Goal: Task Accomplishment & Management: Manage account settings

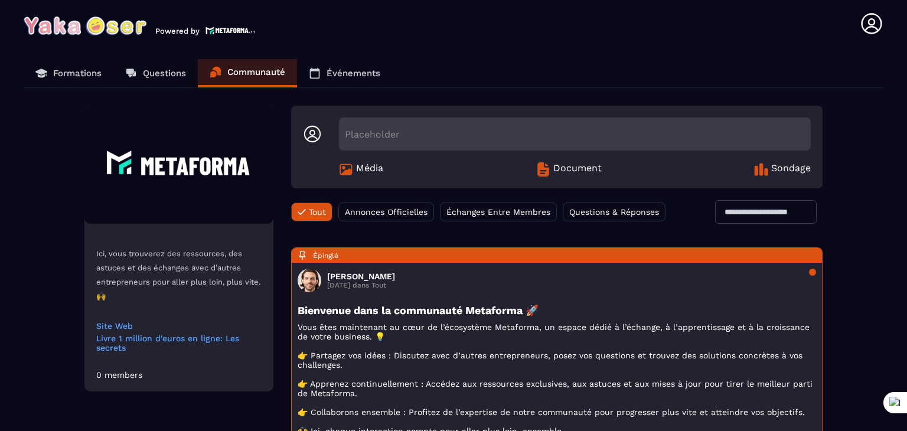
click at [164, 75] on p "Questions" at bounding box center [164, 73] width 43 height 11
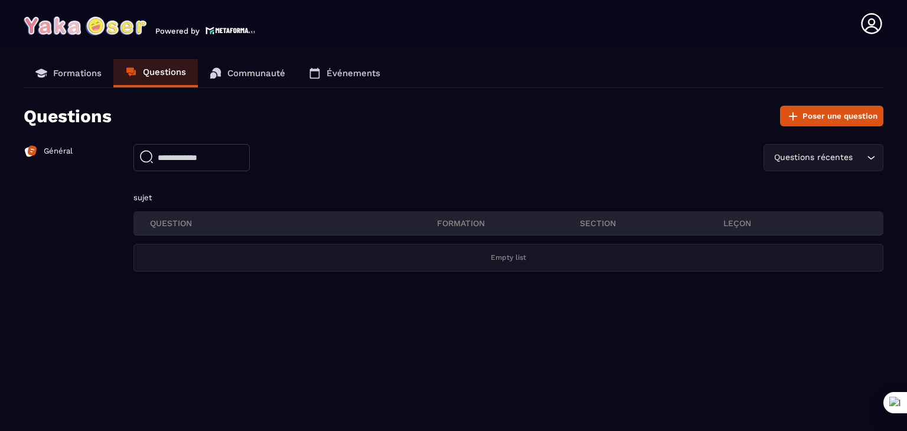
click at [73, 70] on p "Formations" at bounding box center [77, 73] width 48 height 11
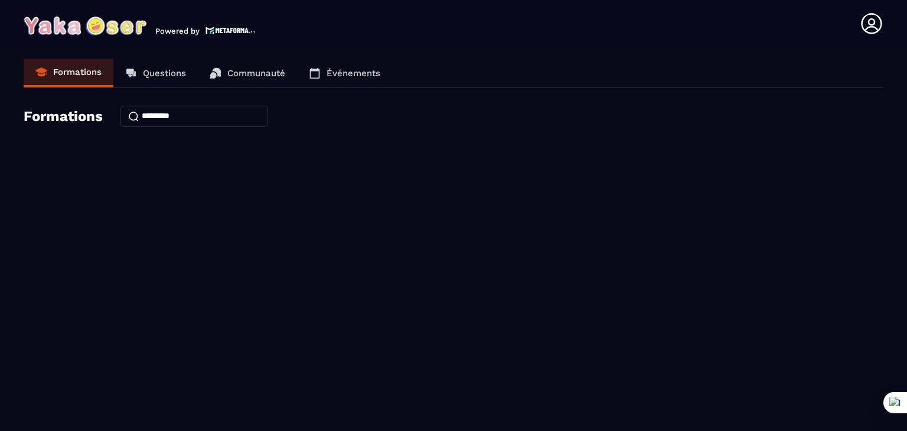
click at [875, 21] on icon at bounding box center [872, 24] width 24 height 24
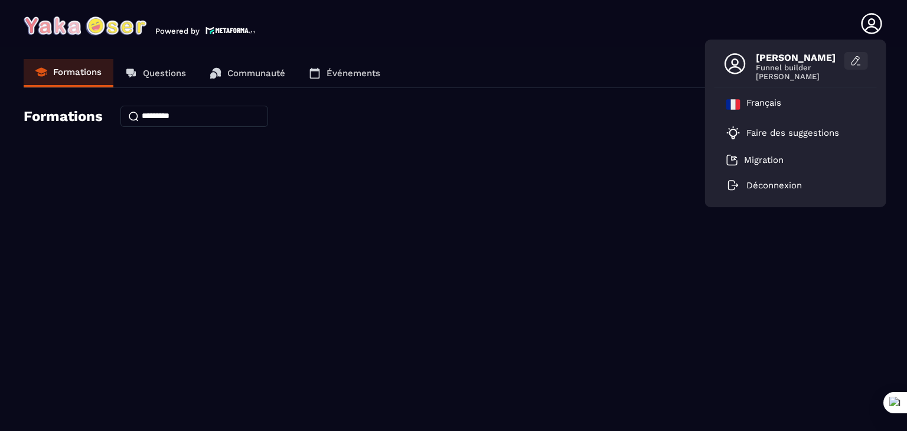
click at [857, 60] on icon at bounding box center [855, 61] width 8 height 9
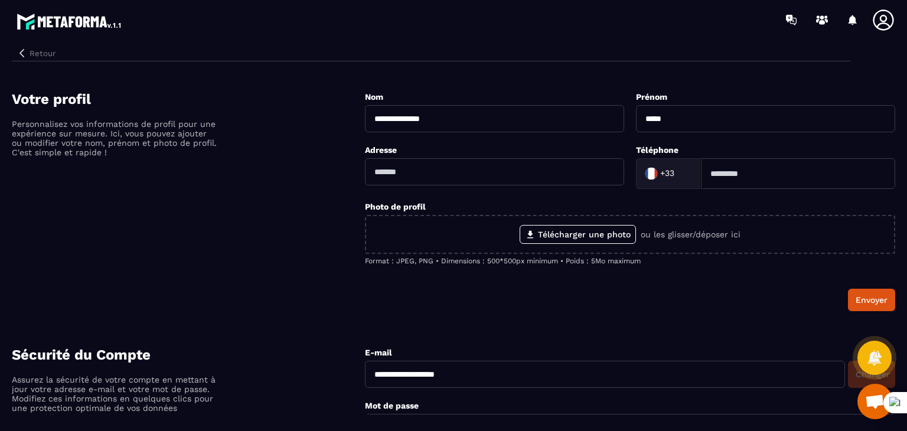
click at [25, 48] on icon "button" at bounding box center [22, 53] width 11 height 11
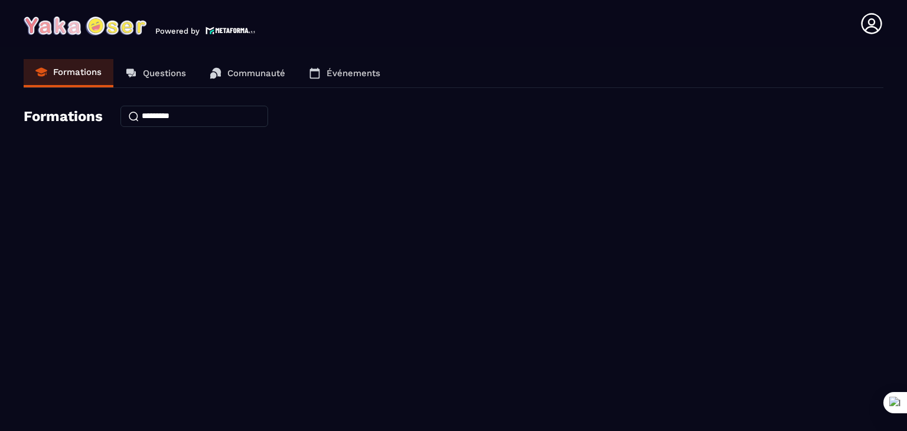
click at [867, 27] on icon at bounding box center [871, 23] width 21 height 21
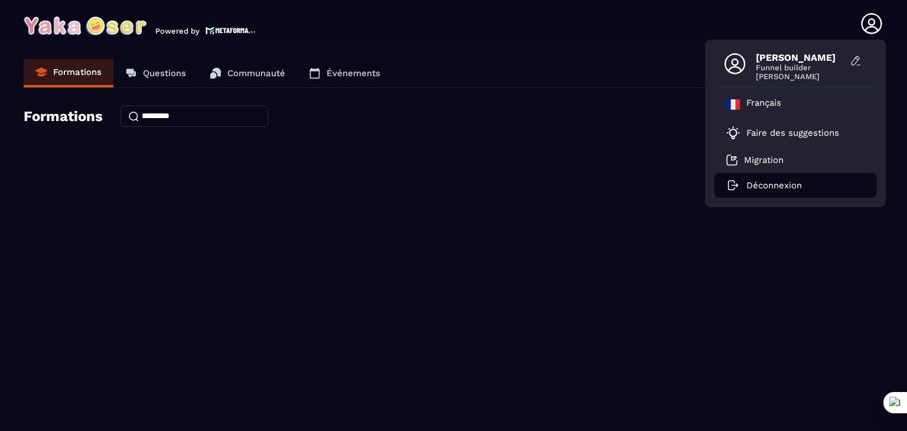
click at [765, 187] on p "Déconnexion" at bounding box center [773, 185] width 55 height 11
